Goal: Task Accomplishment & Management: Complete application form

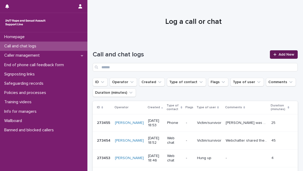
click at [278, 55] on span "Add New" at bounding box center [286, 55] width 16 height 4
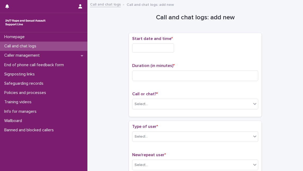
click at [143, 47] on input "text" at bounding box center [153, 47] width 42 height 9
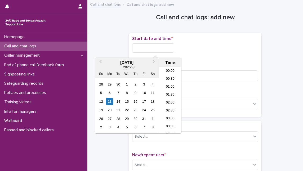
scroll to position [281, 0]
click at [165, 91] on li "19:00" at bounding box center [170, 92] width 22 height 8
type input "**********"
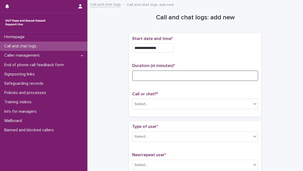
click at [159, 77] on input at bounding box center [195, 75] width 126 height 11
type input "**"
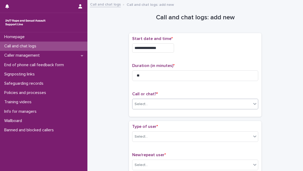
click at [156, 105] on div "Select..." at bounding box center [191, 104] width 119 height 9
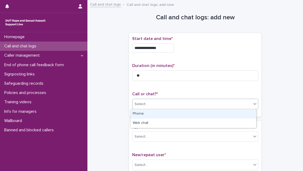
click at [156, 112] on div "Phone" at bounding box center [192, 113] width 125 height 9
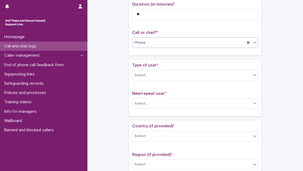
scroll to position [72, 0]
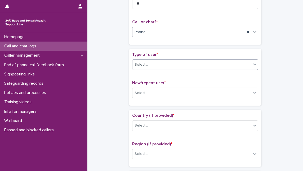
click at [173, 66] on div "Select..." at bounding box center [191, 64] width 119 height 9
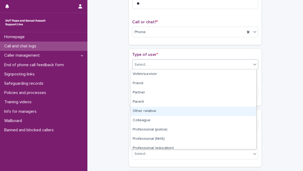
scroll to position [59, 0]
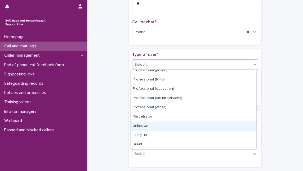
click at [177, 126] on div "Unknown" at bounding box center [192, 125] width 125 height 9
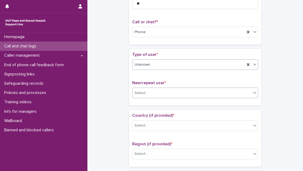
click at [177, 94] on div "Select..." at bounding box center [191, 93] width 119 height 9
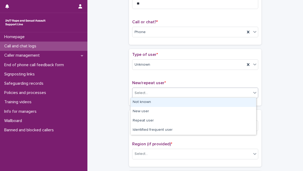
click at [174, 103] on div "Not known" at bounding box center [192, 102] width 125 height 9
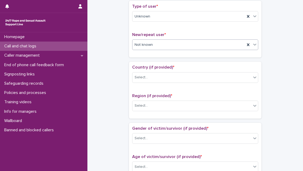
scroll to position [168, 0]
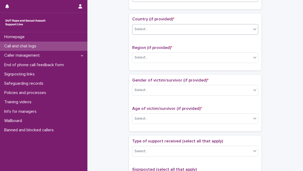
click at [173, 31] on div "Select..." at bounding box center [191, 29] width 119 height 9
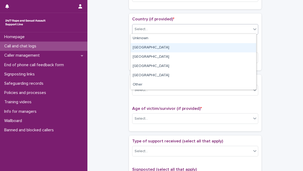
click at [169, 49] on div "[GEOGRAPHIC_DATA]" at bounding box center [192, 47] width 125 height 9
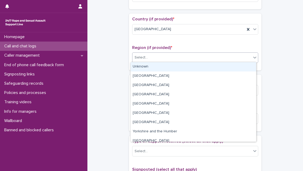
click at [169, 60] on div "Select..." at bounding box center [191, 57] width 119 height 9
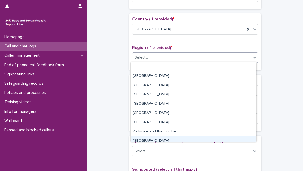
scroll to position [22, 0]
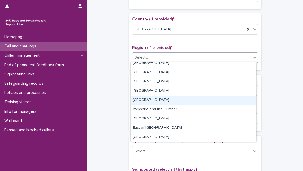
click at [171, 100] on div "[GEOGRAPHIC_DATA]" at bounding box center [192, 100] width 125 height 9
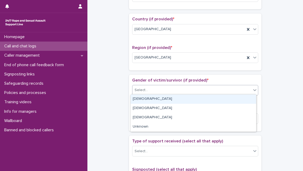
click at [169, 87] on div "Select..." at bounding box center [191, 90] width 119 height 9
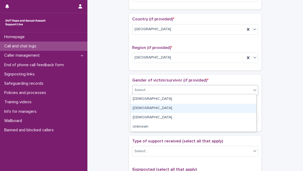
click at [166, 109] on div "[DEMOGRAPHIC_DATA]" at bounding box center [192, 108] width 125 height 9
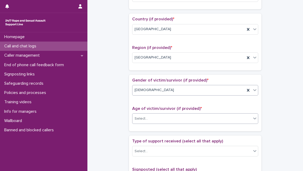
click at [165, 118] on div "Select..." at bounding box center [191, 118] width 119 height 9
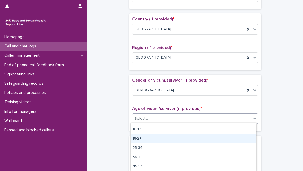
scroll to position [24, 0]
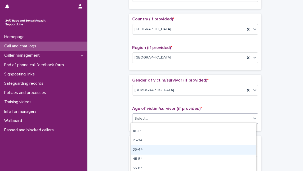
click at [166, 147] on div "35-44" at bounding box center [192, 149] width 125 height 9
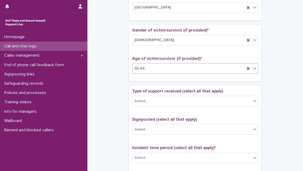
scroll to position [241, 0]
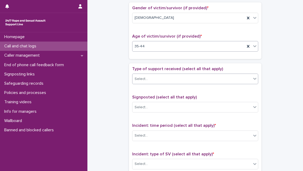
click at [172, 79] on div "Select..." at bounding box center [191, 79] width 119 height 9
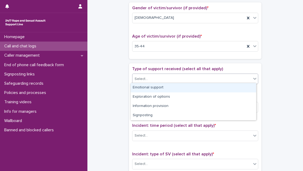
click at [172, 84] on div "Emotional support" at bounding box center [192, 87] width 125 height 9
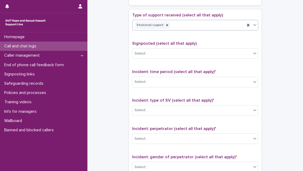
scroll to position [313, 0]
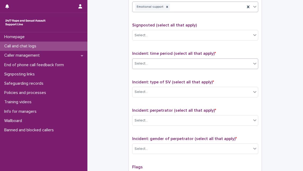
click at [170, 62] on div "Select..." at bounding box center [191, 63] width 119 height 9
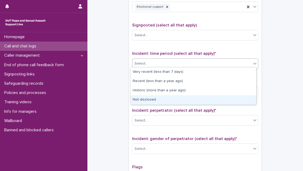
click at [164, 100] on div "Not disclosed" at bounding box center [192, 99] width 125 height 9
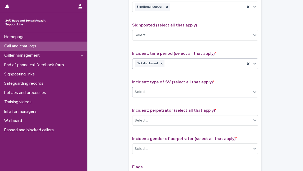
click at [164, 91] on div "Select..." at bounding box center [191, 92] width 119 height 9
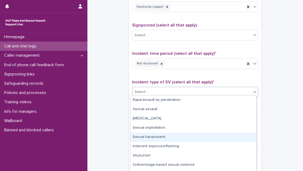
scroll to position [17, 0]
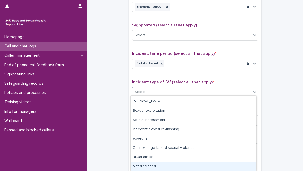
click at [169, 165] on div "Not disclosed" at bounding box center [192, 166] width 125 height 9
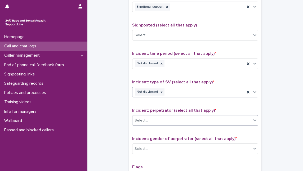
scroll to position [361, 0]
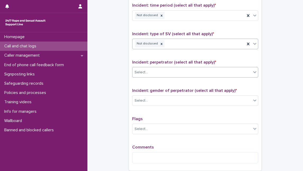
click at [168, 71] on div "Select..." at bounding box center [191, 72] width 119 height 9
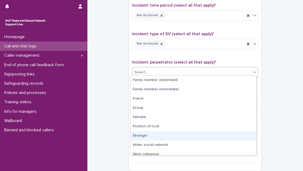
scroll to position [22, 0]
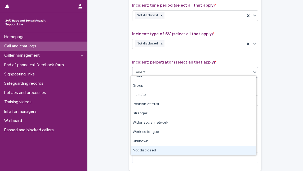
click at [167, 148] on div "Not disclosed" at bounding box center [192, 150] width 125 height 9
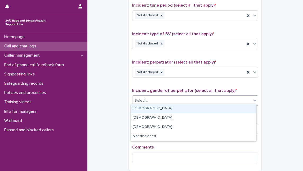
click at [160, 98] on div "Select..." at bounding box center [191, 100] width 119 height 9
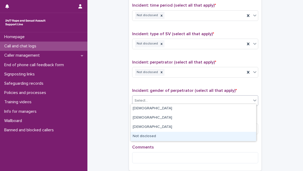
click at [160, 139] on div "Not disclosed" at bounding box center [192, 136] width 125 height 9
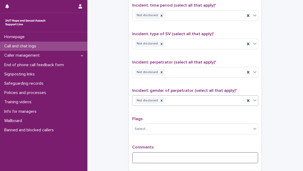
click at [145, 155] on textarea at bounding box center [195, 157] width 126 height 11
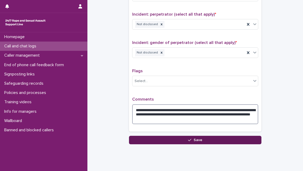
scroll to position [409, 0]
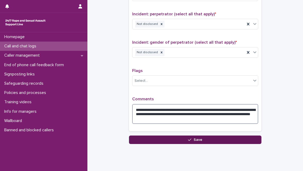
type textarea "**********"
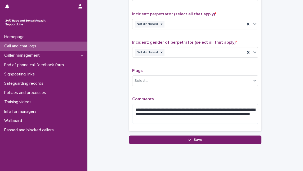
drag, startPoint x: 163, startPoint y: 140, endPoint x: 162, endPoint y: 147, distance: 7.1
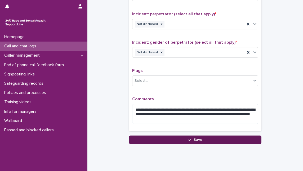
click at [165, 136] on button "Save" at bounding box center [195, 140] width 132 height 8
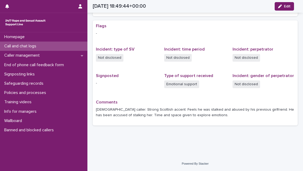
scroll to position [95, 0]
